Goal: Information Seeking & Learning: Learn about a topic

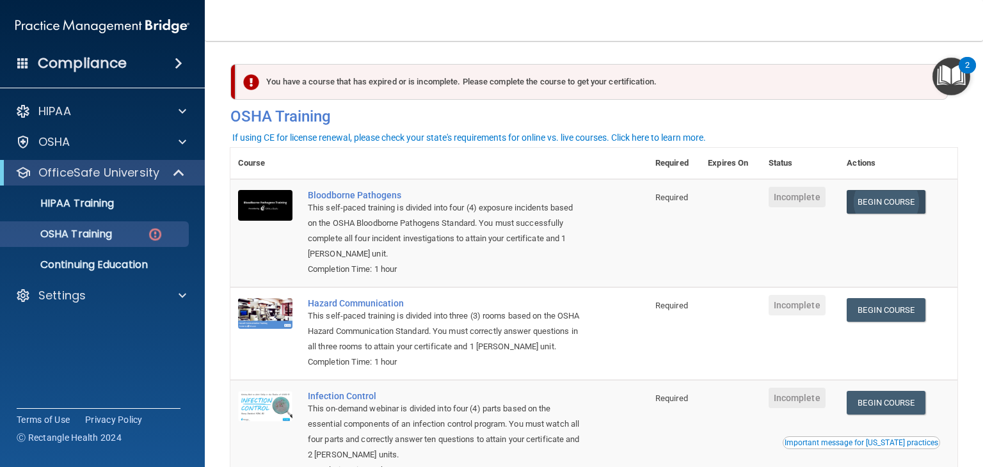
click at [874, 207] on link "Begin Course" at bounding box center [886, 202] width 78 height 24
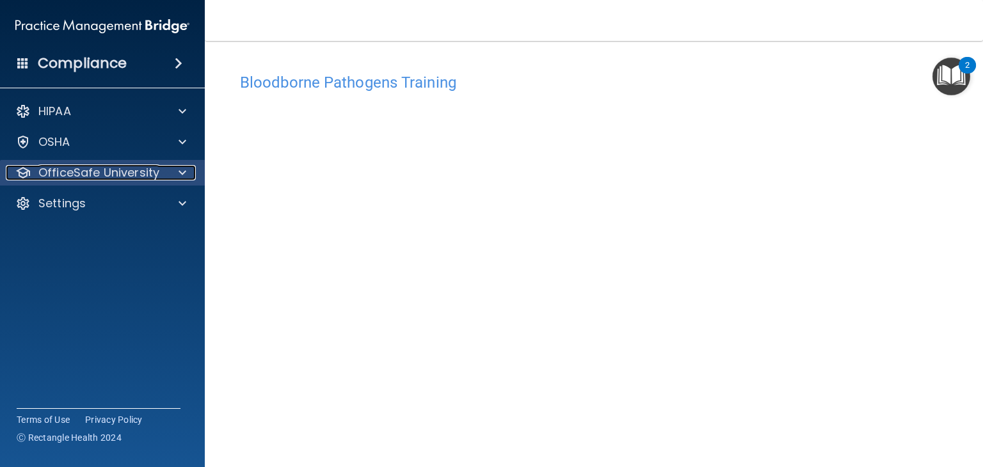
click at [186, 175] on span at bounding box center [183, 172] width 8 height 15
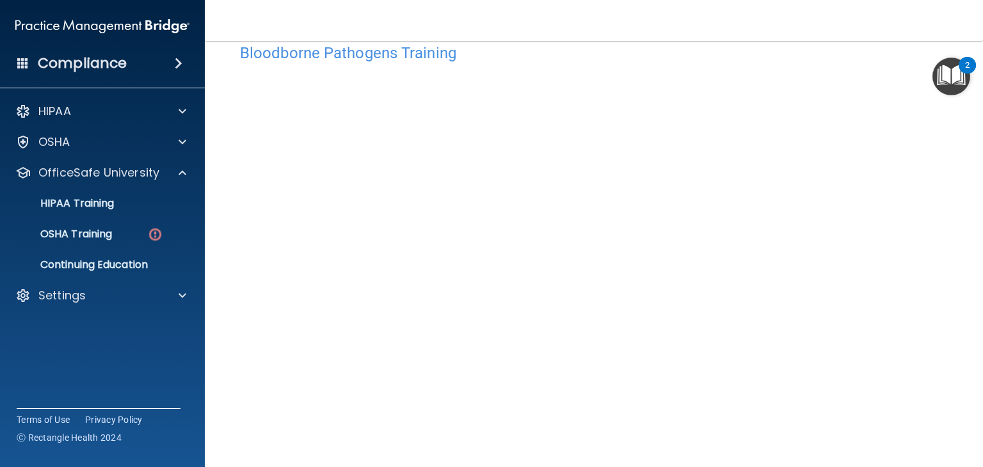
scroll to position [30, 0]
click at [84, 236] on p "OSHA Training" at bounding box center [60, 234] width 104 height 13
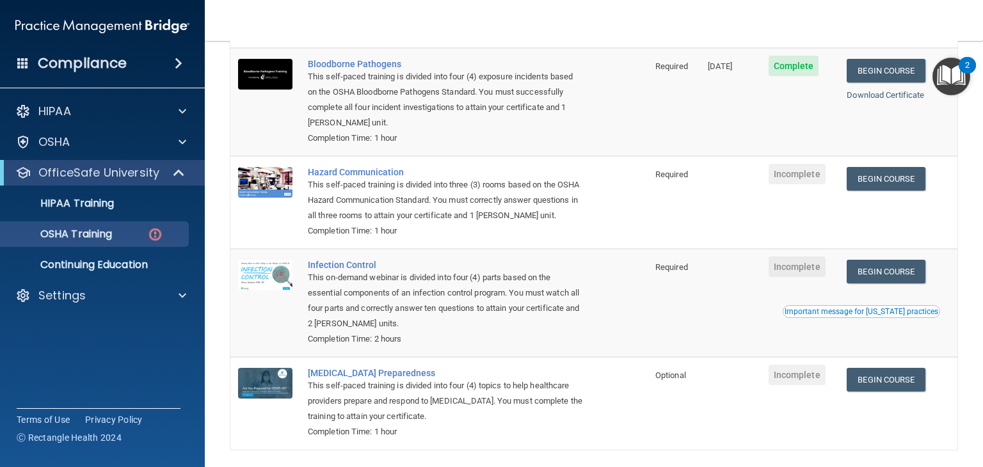
scroll to position [147, 0]
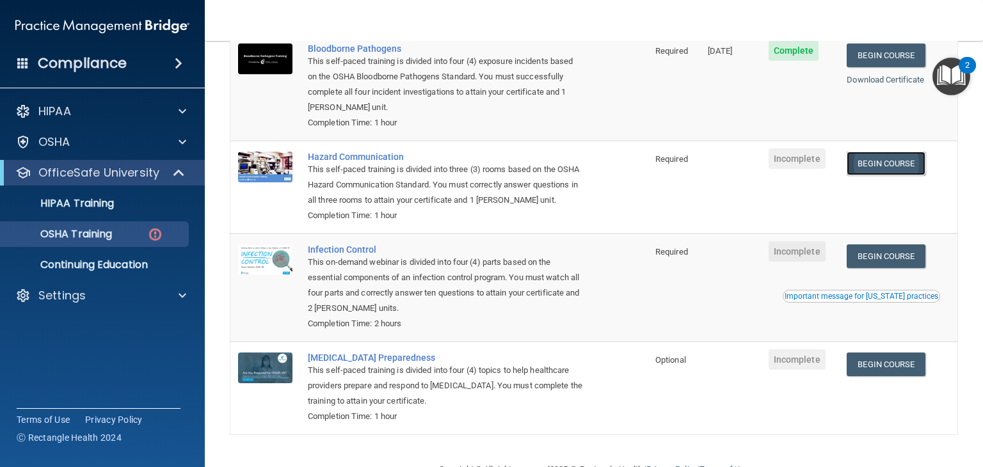
click at [878, 168] on link "Begin Course" at bounding box center [886, 164] width 78 height 24
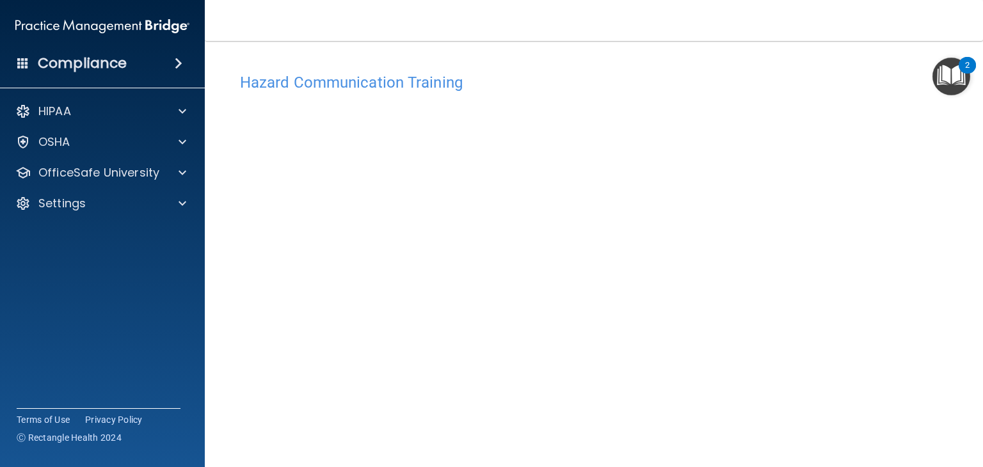
scroll to position [14, 0]
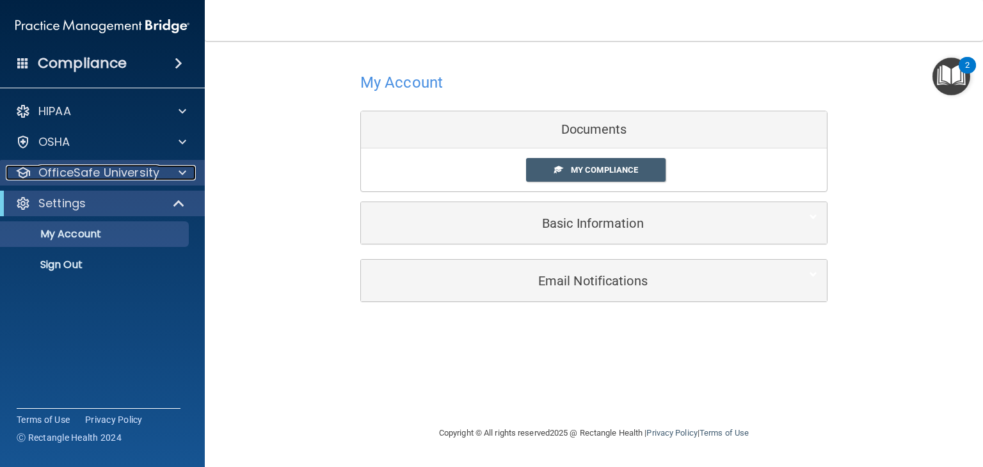
click at [76, 174] on p "OfficeSafe University" at bounding box center [98, 172] width 121 height 15
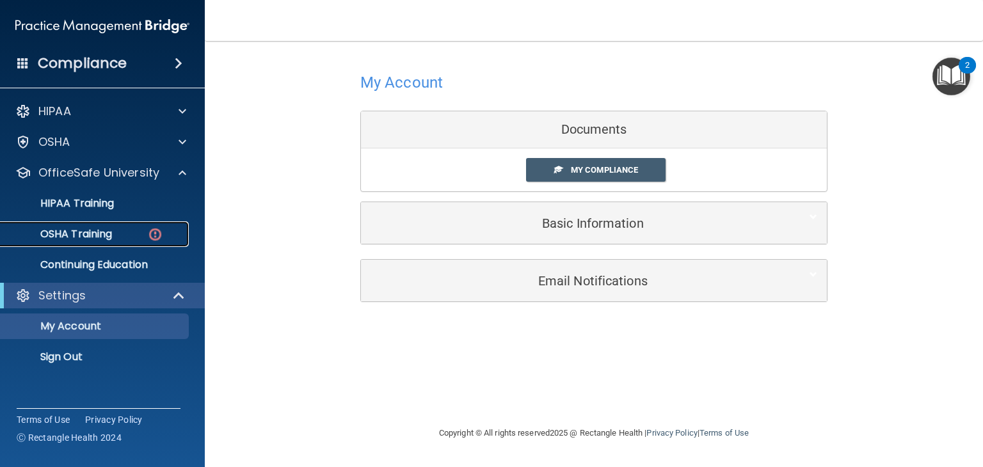
click at [102, 225] on link "OSHA Training" at bounding box center [88, 235] width 202 height 26
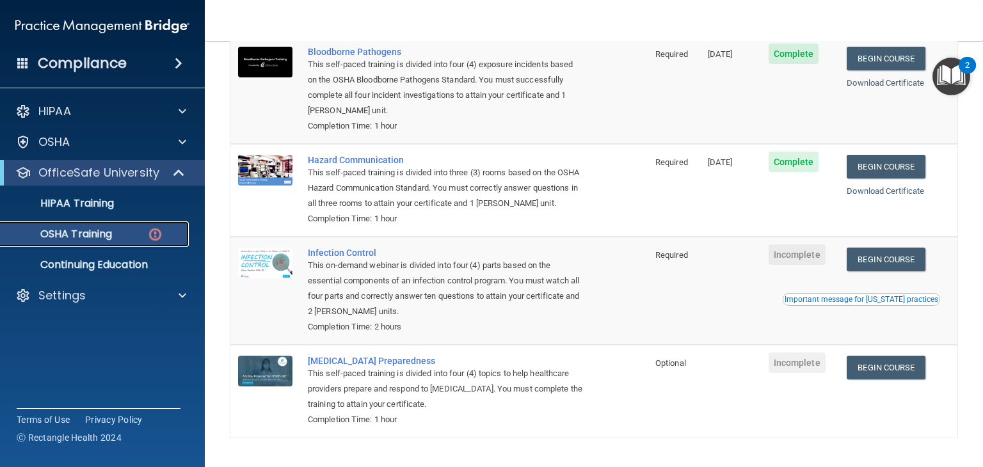
scroll to position [197, 0]
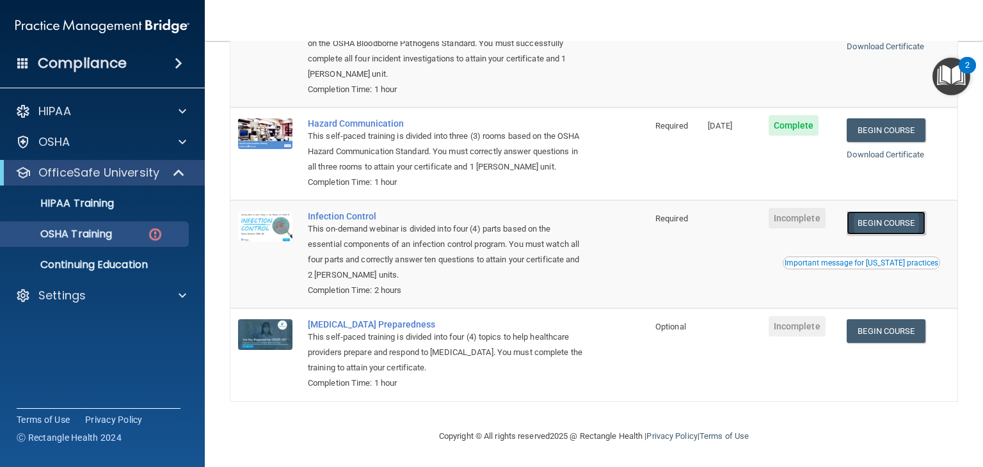
click at [871, 223] on link "Begin Course" at bounding box center [886, 223] width 78 height 24
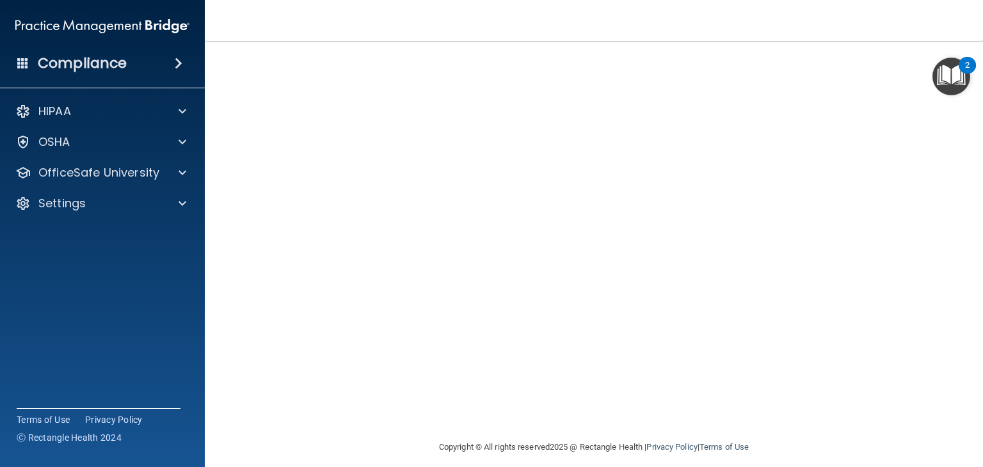
scroll to position [72, 0]
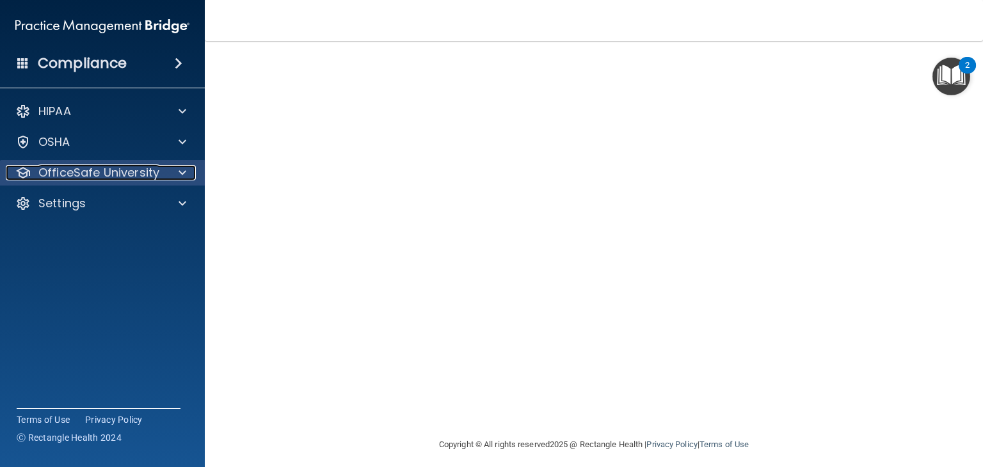
click at [123, 167] on p "OfficeSafe University" at bounding box center [98, 172] width 121 height 15
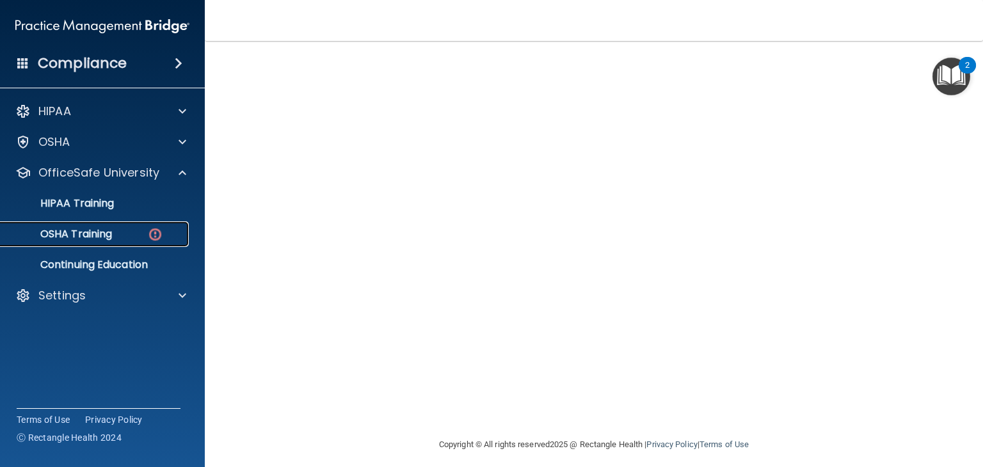
click at [153, 238] on img at bounding box center [155, 235] width 16 height 16
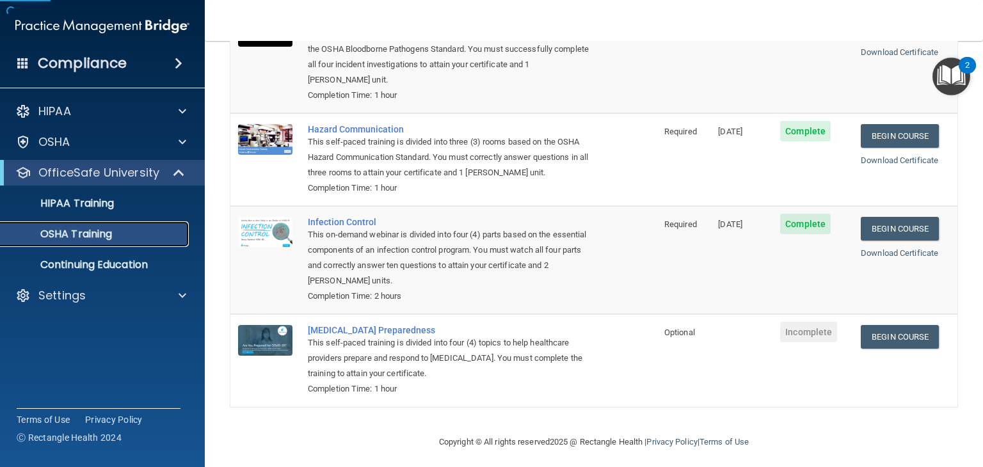
scroll to position [154, 0]
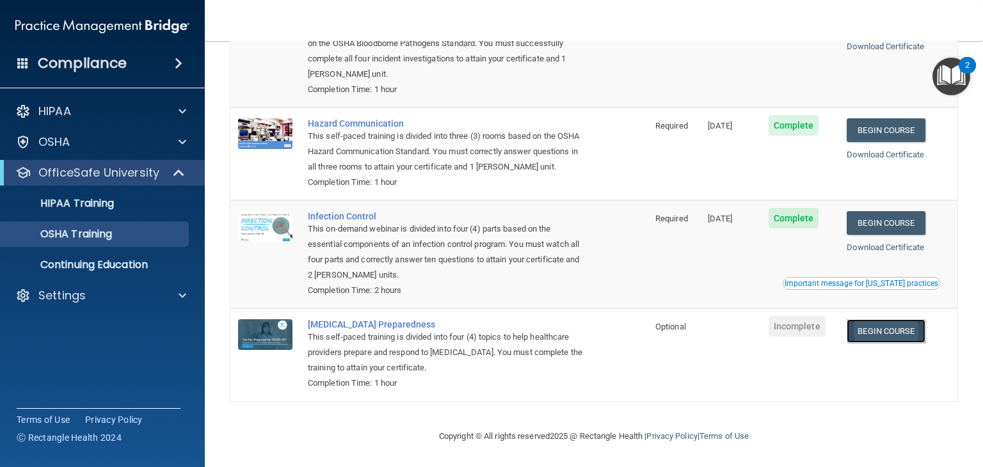
click at [890, 336] on link "Begin Course" at bounding box center [886, 331] width 78 height 24
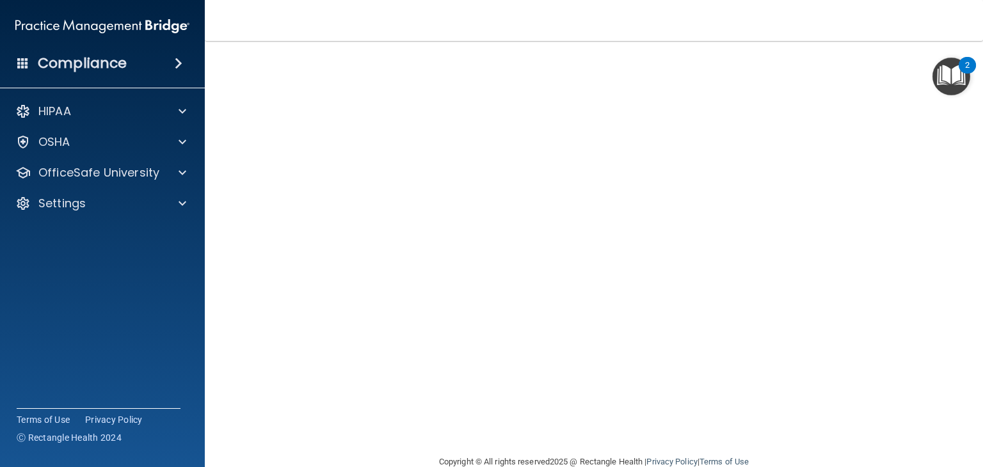
scroll to position [56, 0]
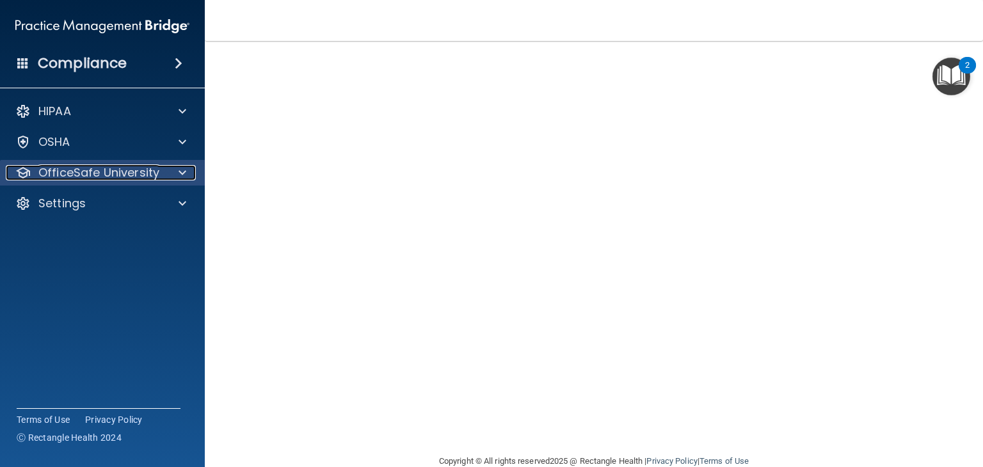
click at [69, 173] on p "OfficeSafe University" at bounding box center [98, 172] width 121 height 15
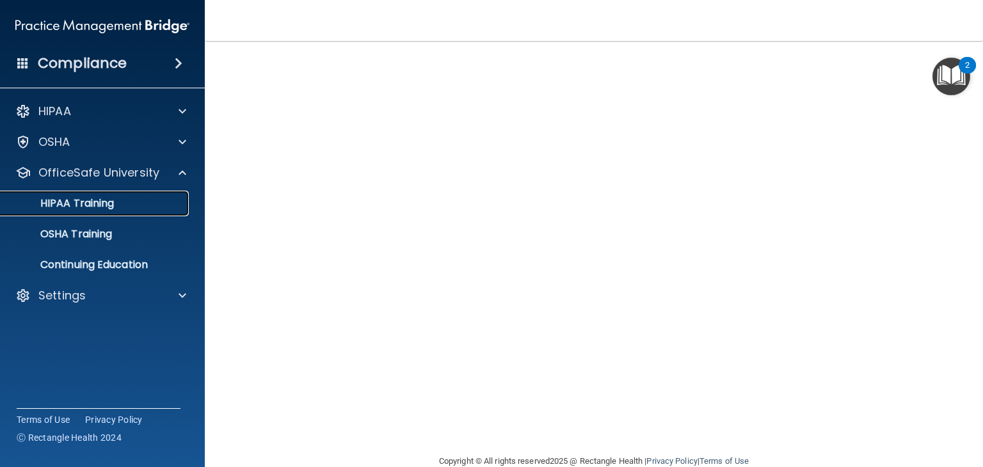
click at [99, 207] on p "HIPAA Training" at bounding box center [61, 203] width 106 height 13
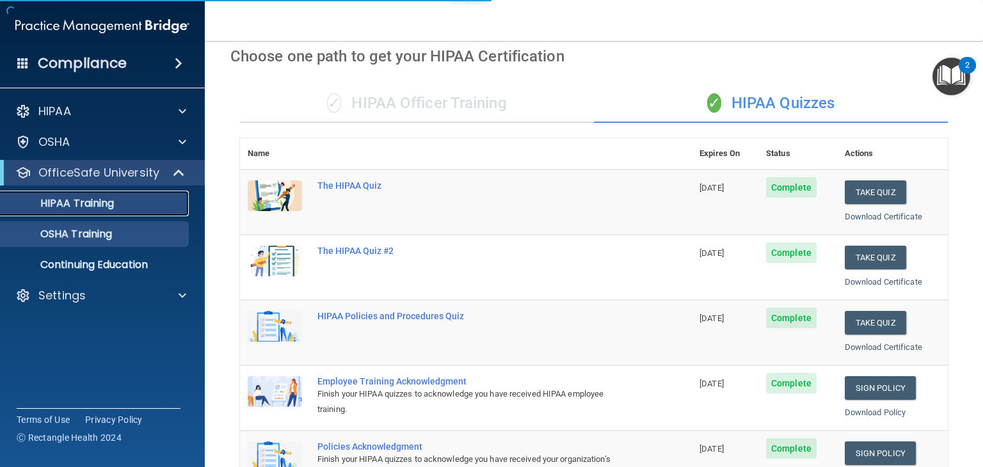
scroll to position [469, 0]
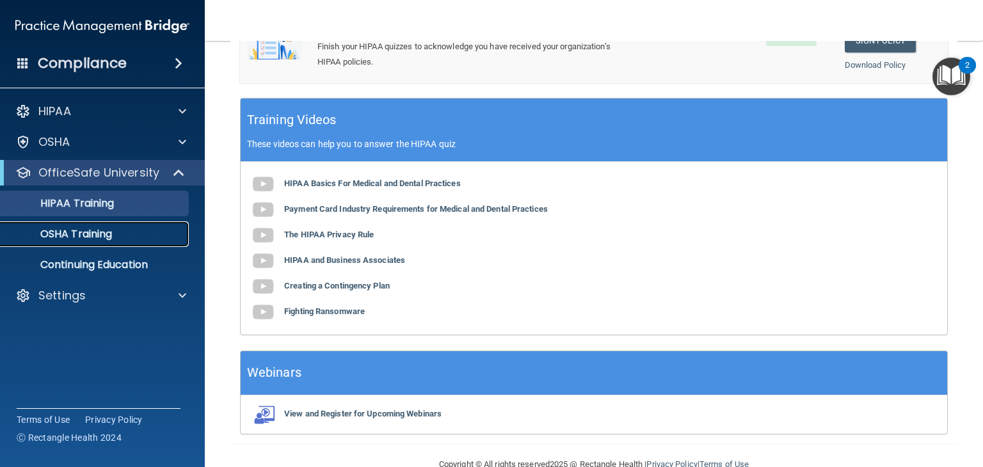
click at [92, 231] on p "OSHA Training" at bounding box center [60, 234] width 104 height 13
